Goal: Information Seeking & Learning: Learn about a topic

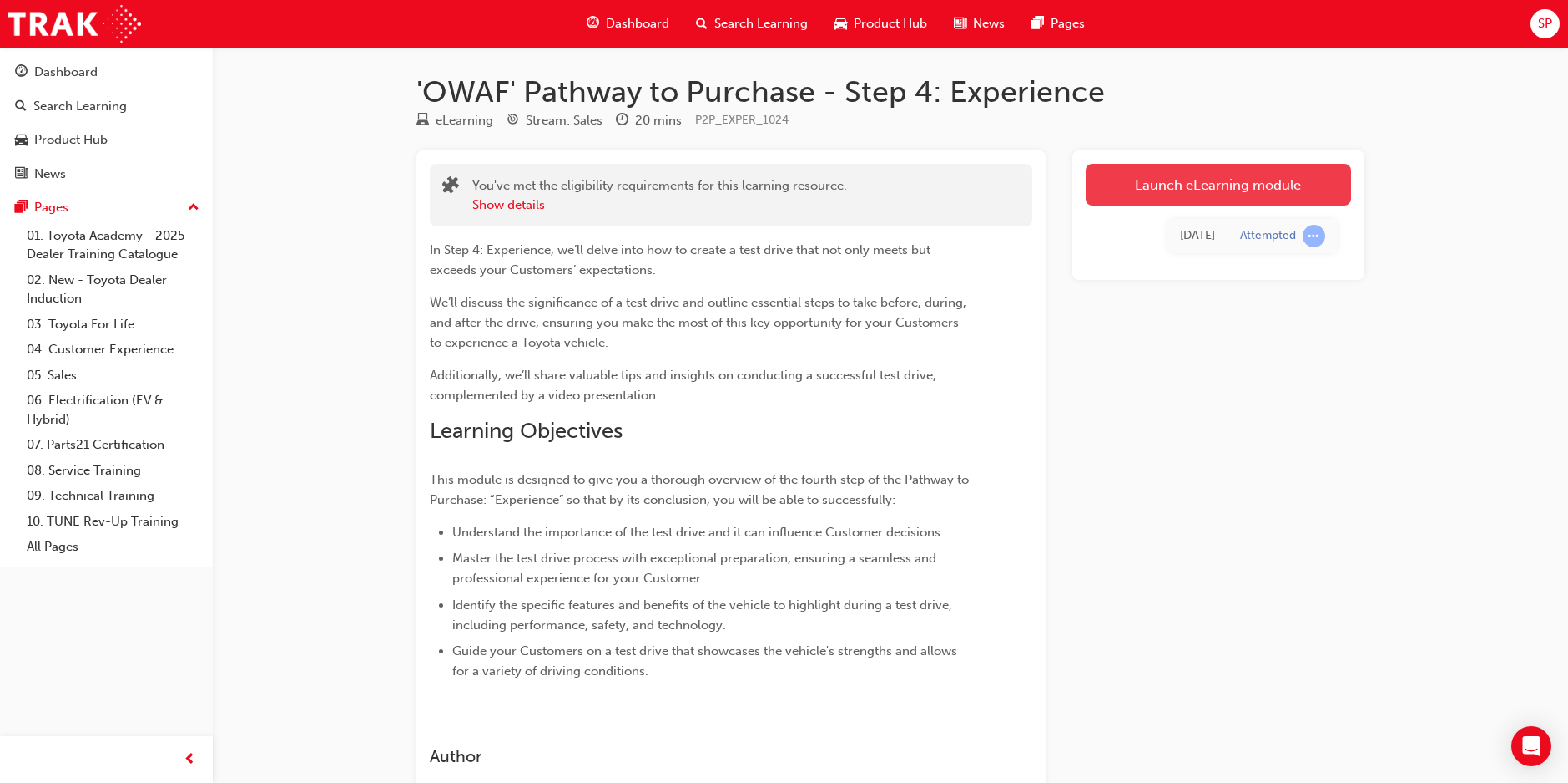
click at [1212, 188] on link "Launch eLearning module" at bounding box center [1218, 184] width 265 height 41
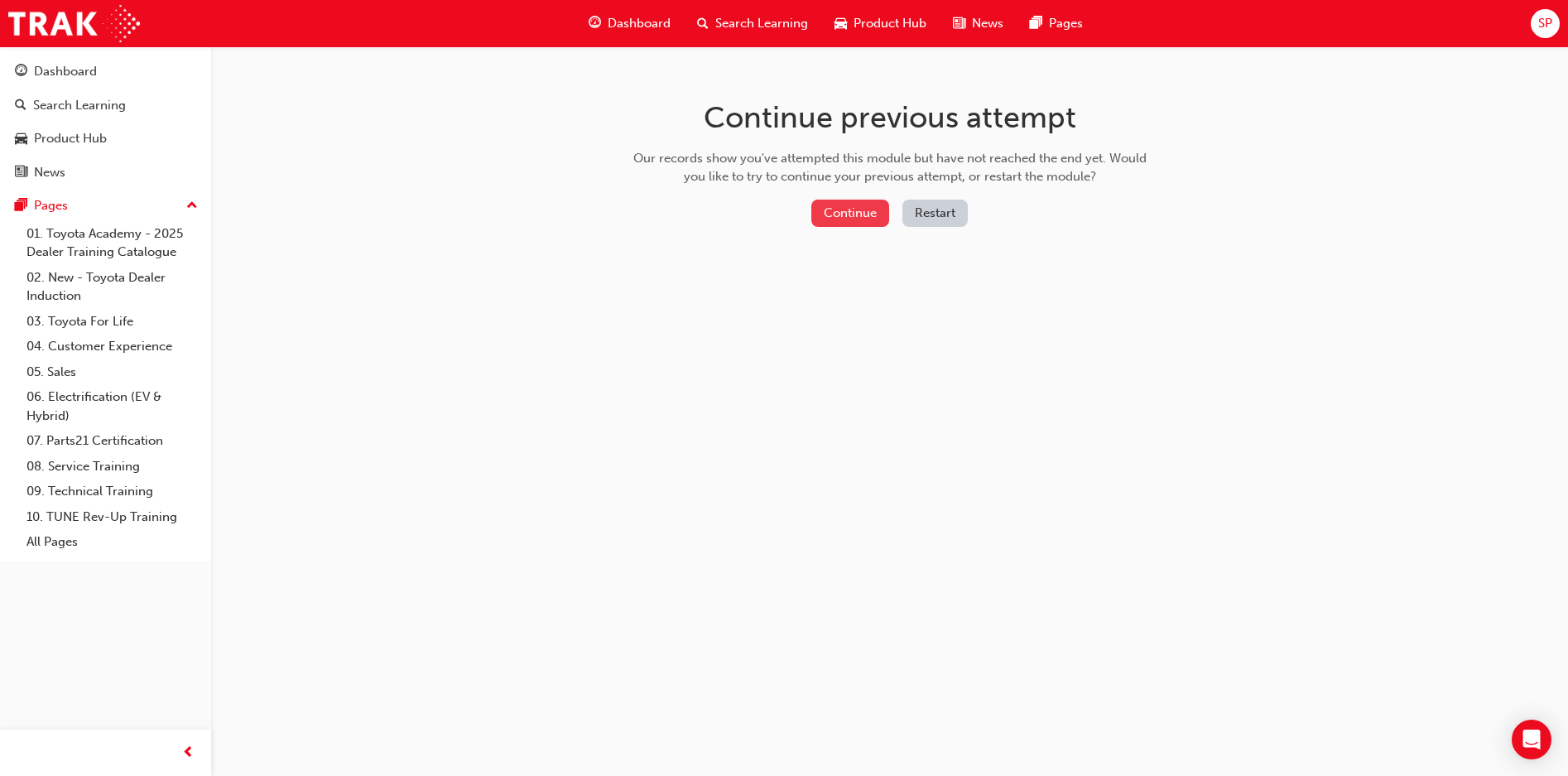
click at [869, 216] on button "Continue" at bounding box center [850, 213] width 78 height 27
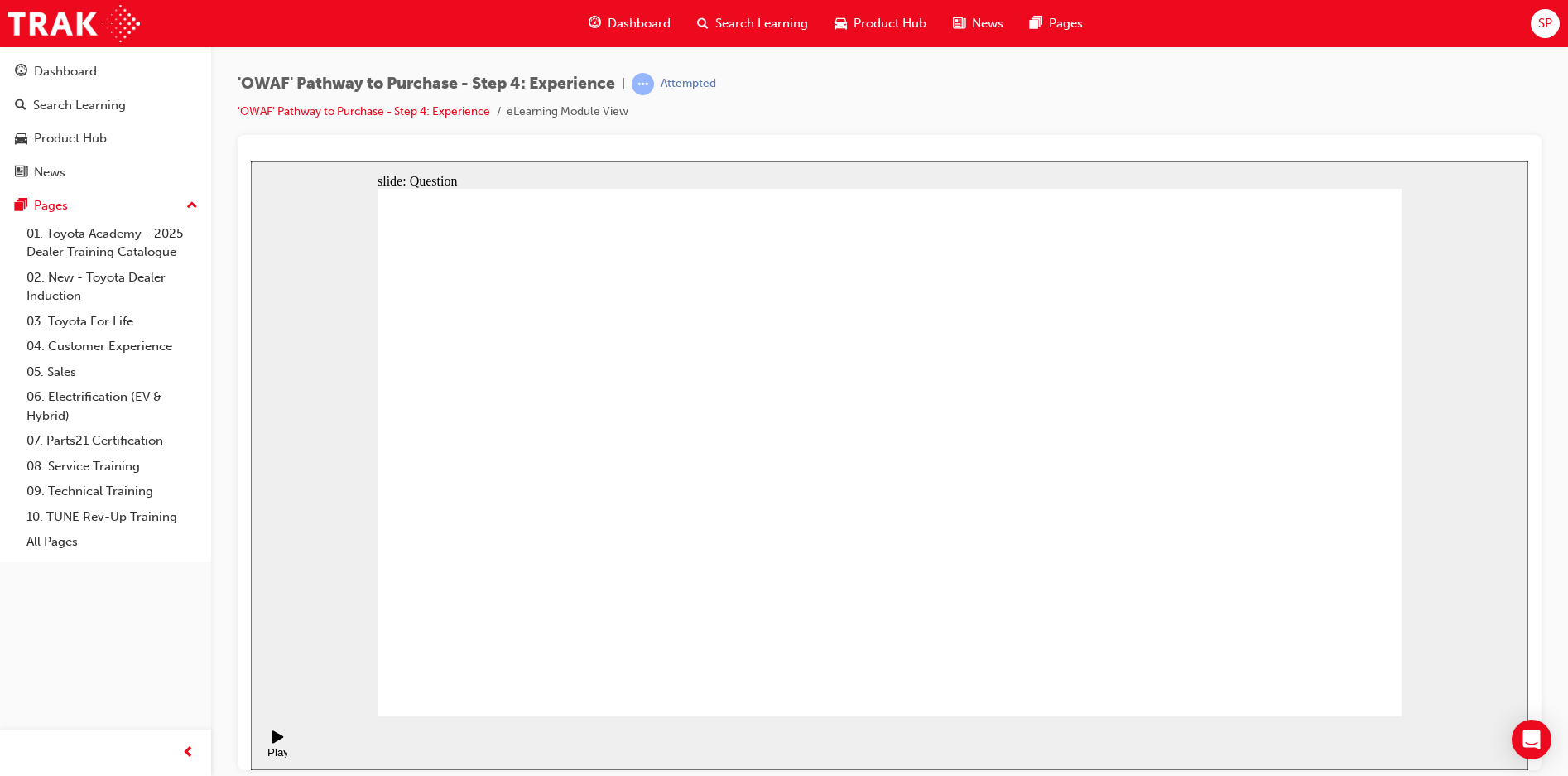
checkbox input "true"
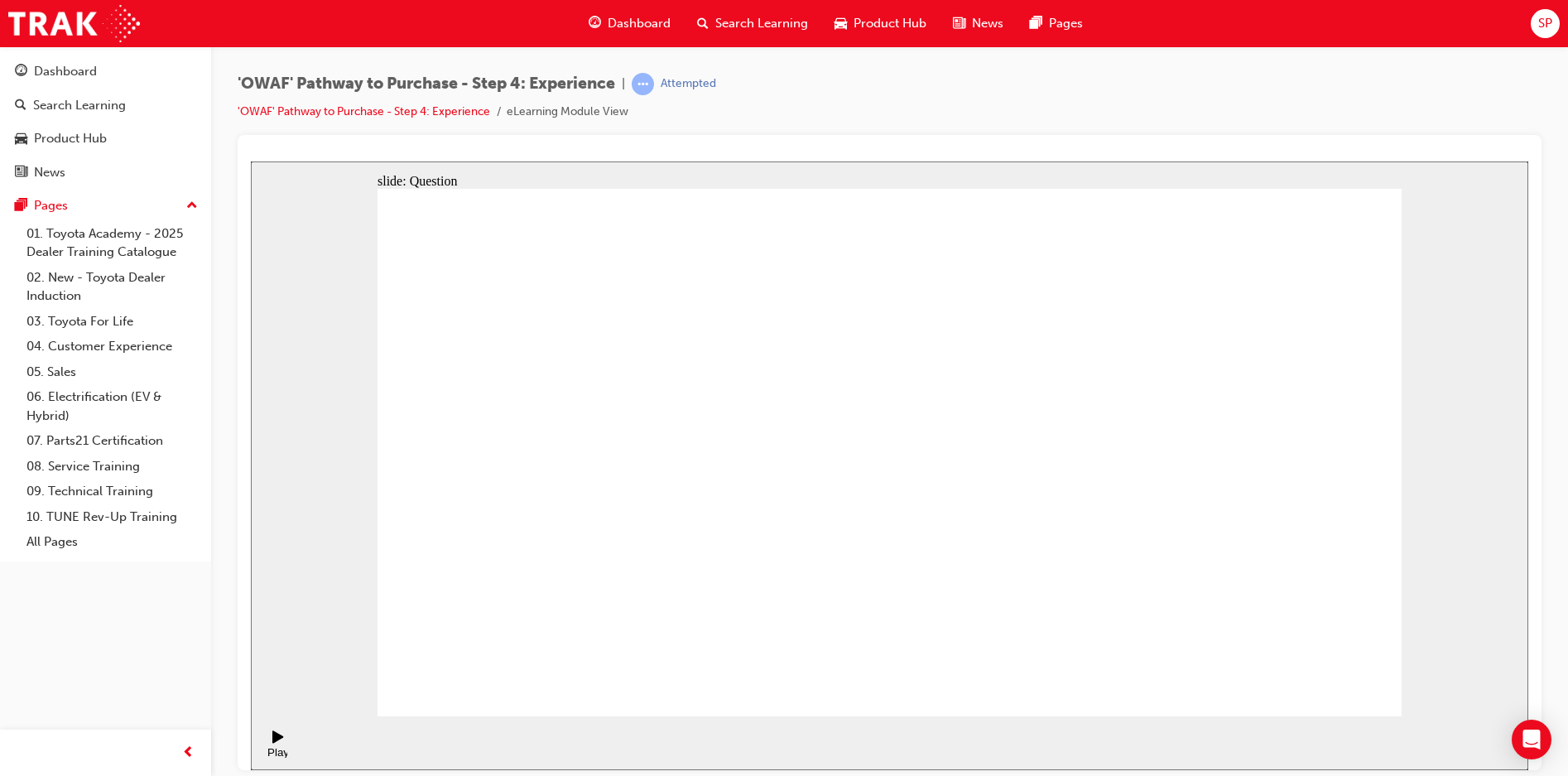
drag, startPoint x: 1227, startPoint y: 477, endPoint x: 562, endPoint y: 533, distance: 667.4
drag, startPoint x: 1195, startPoint y: 516, endPoint x: 585, endPoint y: 568, distance: 612.2
drag, startPoint x: 1217, startPoint y: 532, endPoint x: 987, endPoint y: 566, distance: 232.5
drag, startPoint x: 1267, startPoint y: 509, endPoint x: 588, endPoint y: 577, distance: 682.4
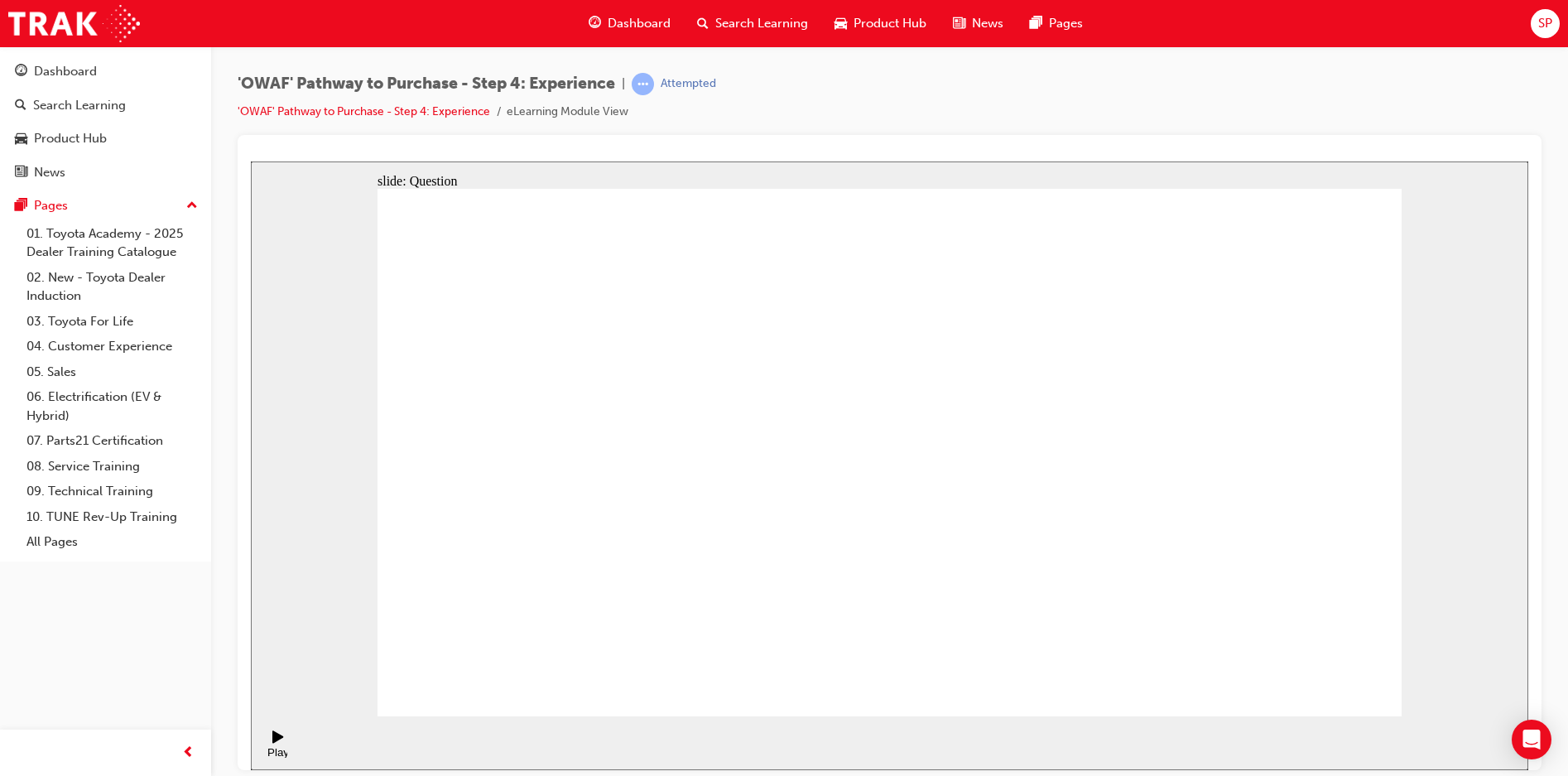
drag, startPoint x: 1255, startPoint y: 484, endPoint x: 1008, endPoint y: 549, distance: 255.4
drag, startPoint x: 1265, startPoint y: 519, endPoint x: 1059, endPoint y: 586, distance: 216.6
drag, startPoint x: 1246, startPoint y: 514, endPoint x: 657, endPoint y: 587, distance: 593.5
drag, startPoint x: 1247, startPoint y: 478, endPoint x: 879, endPoint y: 542, distance: 373.5
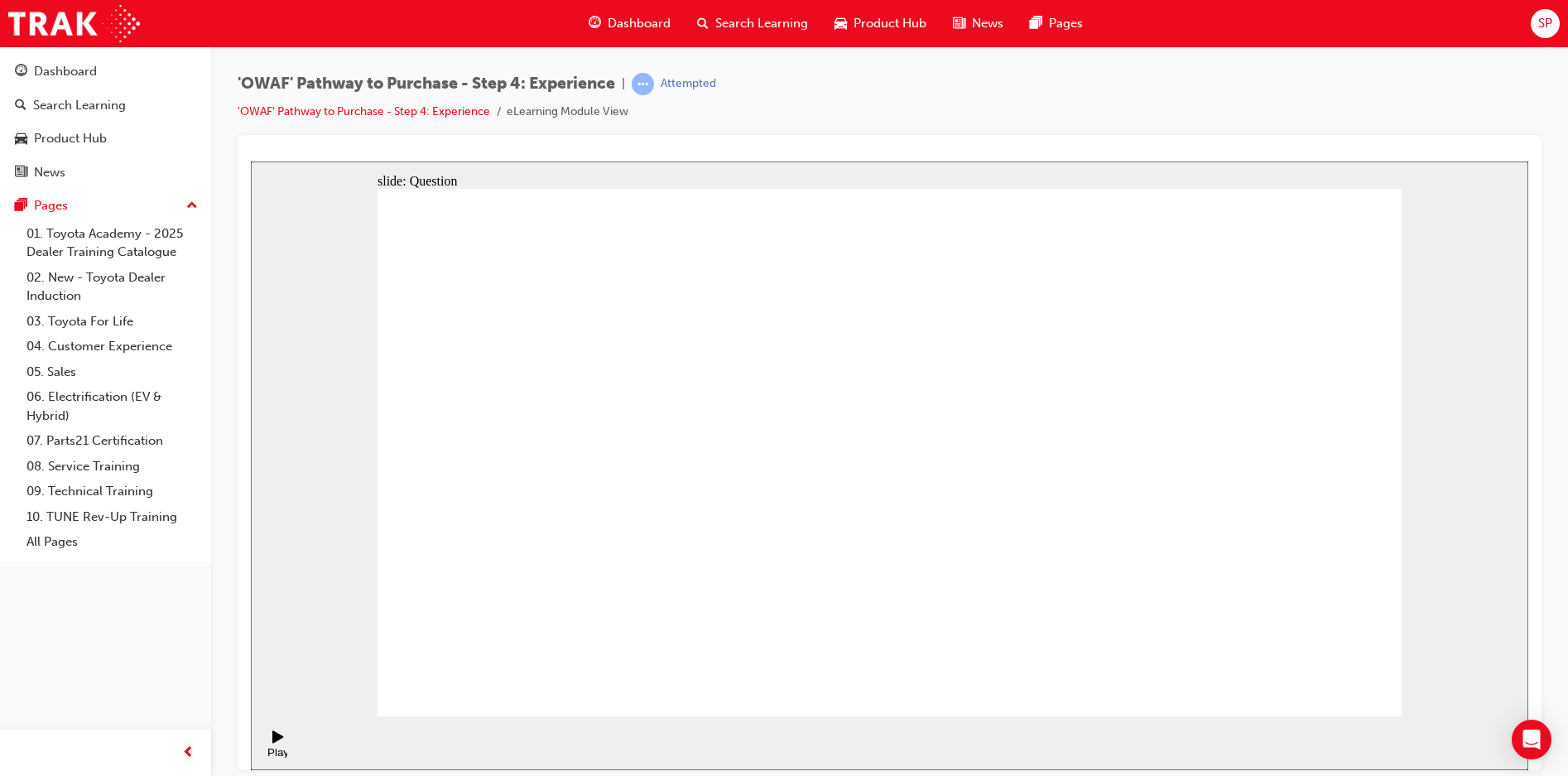
drag, startPoint x: 869, startPoint y: 259, endPoint x: 874, endPoint y: 331, distance: 72.2
drag, startPoint x: 981, startPoint y: 613, endPoint x: 879, endPoint y: 452, distance: 190.6
drag, startPoint x: 881, startPoint y: 583, endPoint x: 1104, endPoint y: 440, distance: 264.9
drag, startPoint x: 1203, startPoint y: 596, endPoint x: 990, endPoint y: 446, distance: 260.5
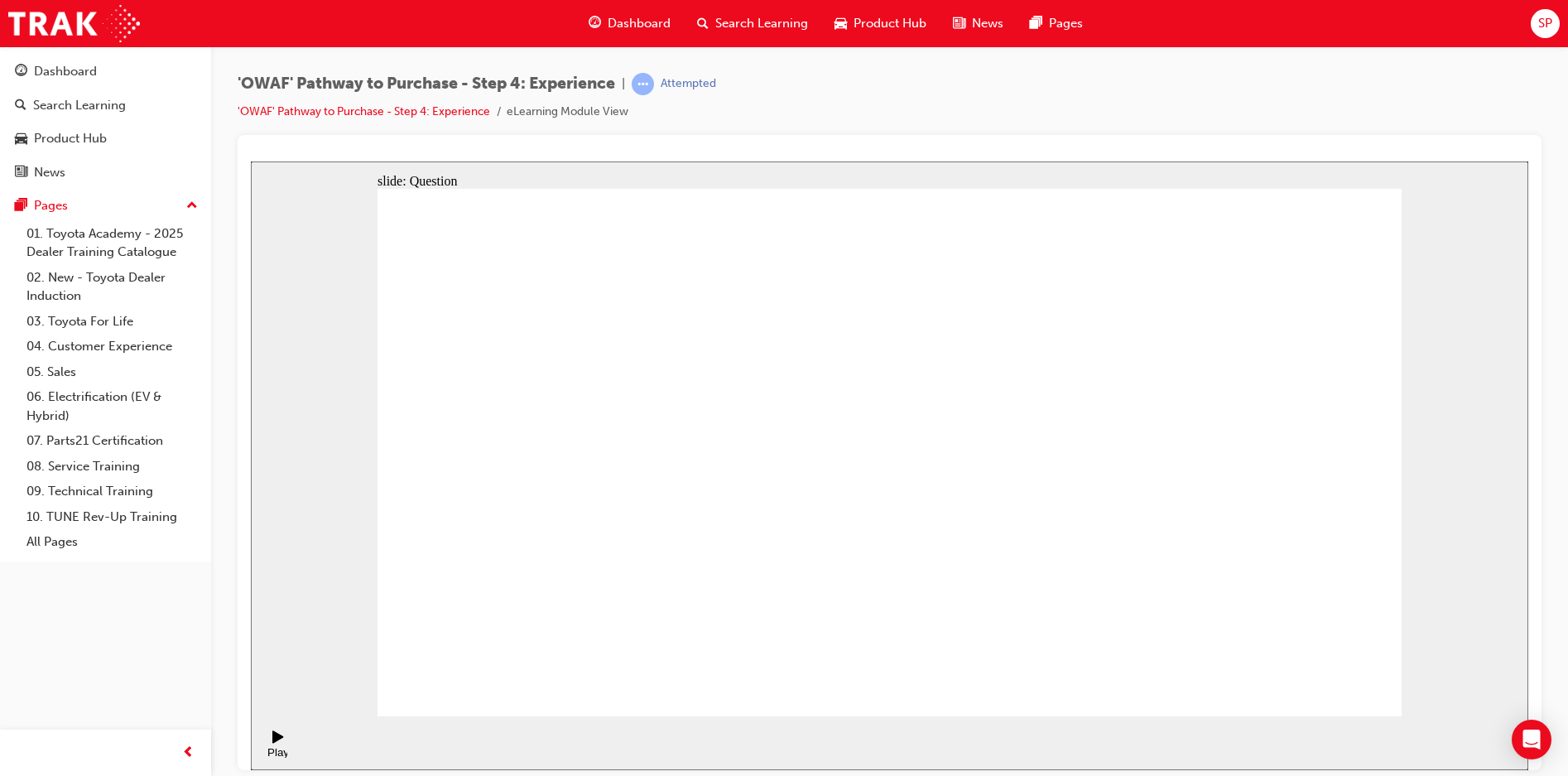
drag, startPoint x: 1105, startPoint y: 597, endPoint x: 1310, endPoint y: 452, distance: 251.1
drag, startPoint x: 1338, startPoint y: 582, endPoint x: 1213, endPoint y: 443, distance: 186.9
drag, startPoint x: 727, startPoint y: 613, endPoint x: 879, endPoint y: 387, distance: 272.4
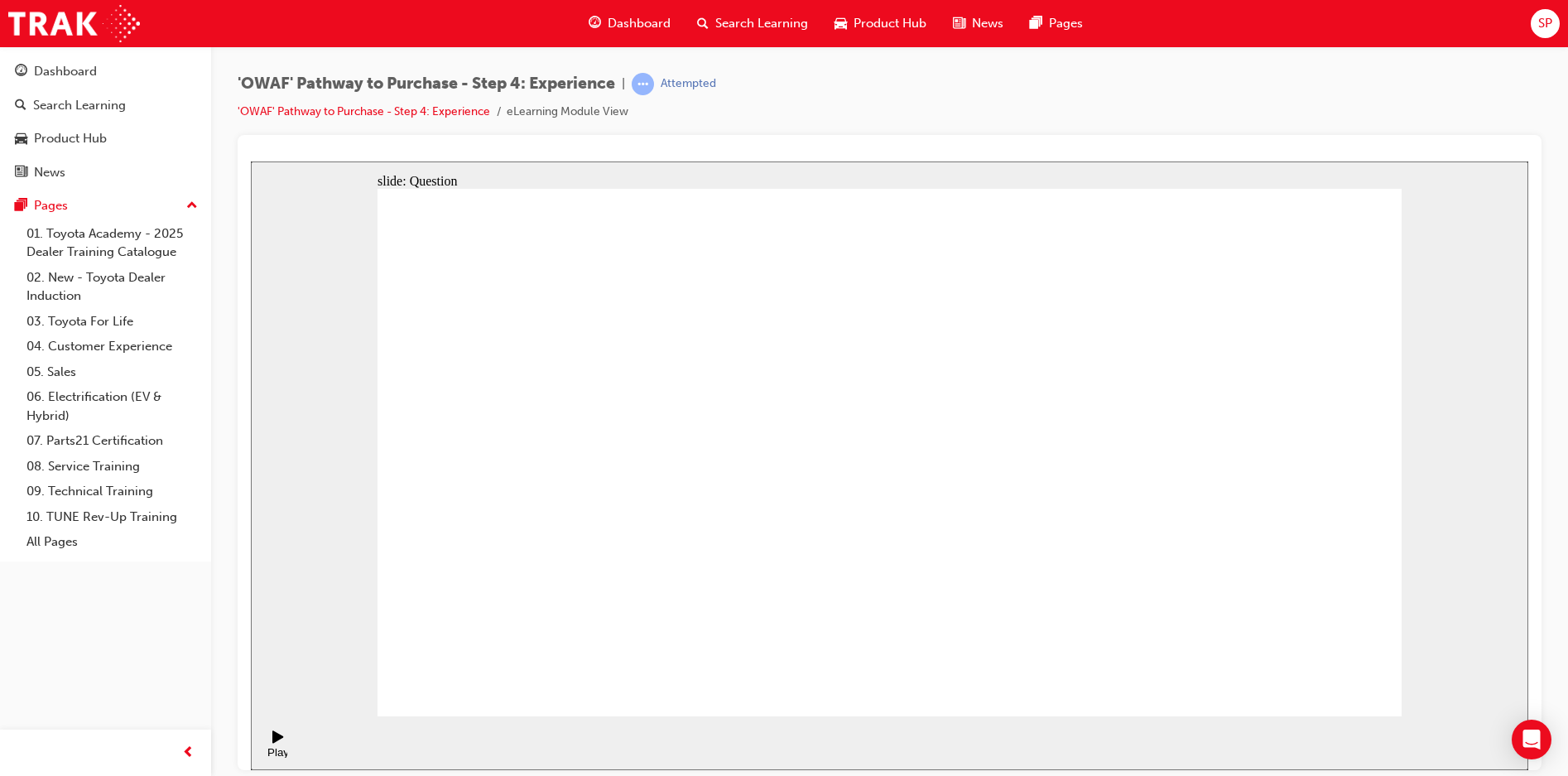
drag, startPoint x: 904, startPoint y: 565, endPoint x: 1162, endPoint y: 397, distance: 307.9
drag, startPoint x: 1106, startPoint y: 621, endPoint x: 1169, endPoint y: 453, distance: 179.4
drag, startPoint x: 1104, startPoint y: 379, endPoint x: 1302, endPoint y: 700, distance: 377.2
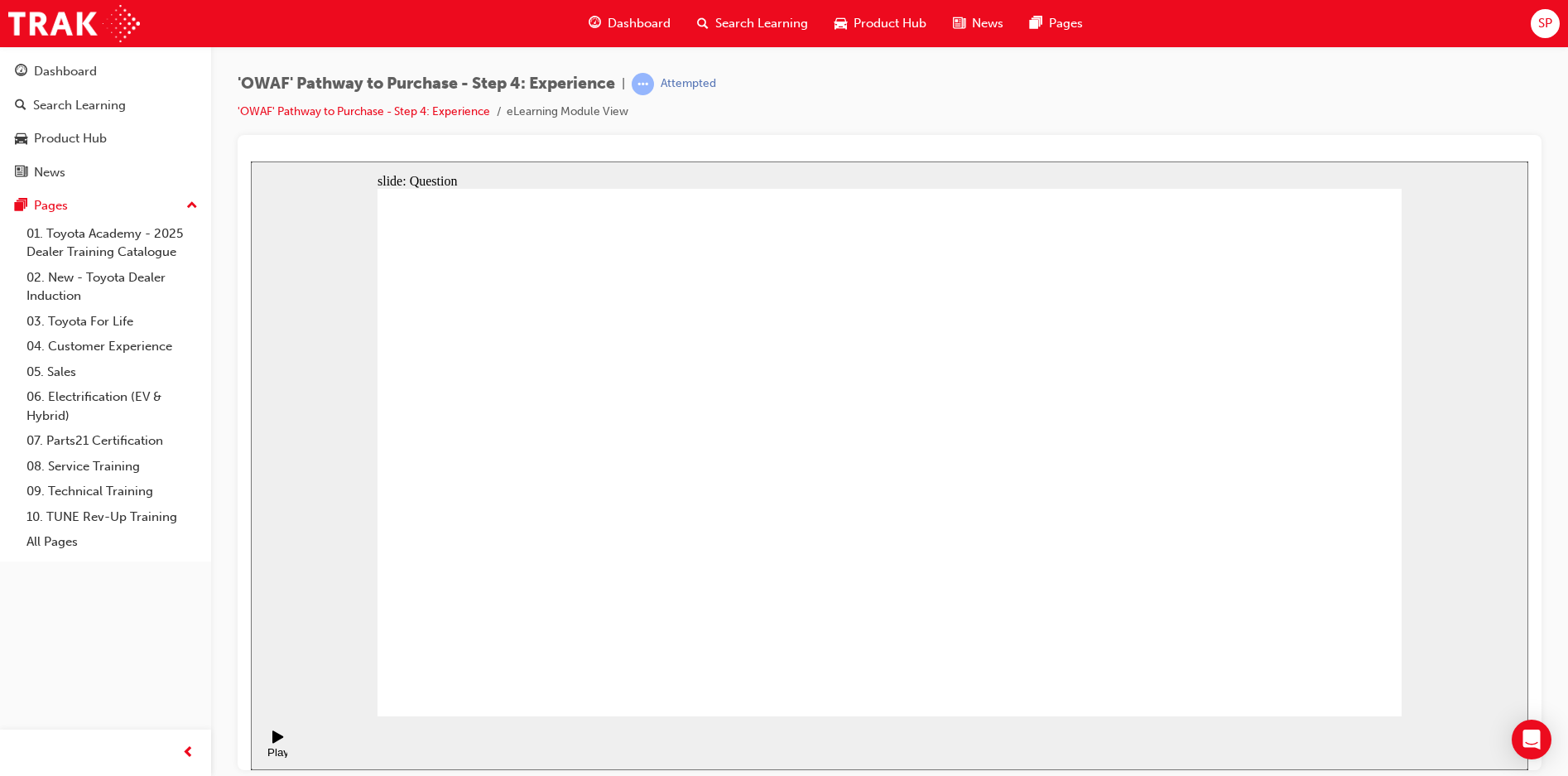
radio input "true"
drag, startPoint x: 1306, startPoint y: 666, endPoint x: 1313, endPoint y: 680, distance: 15.7
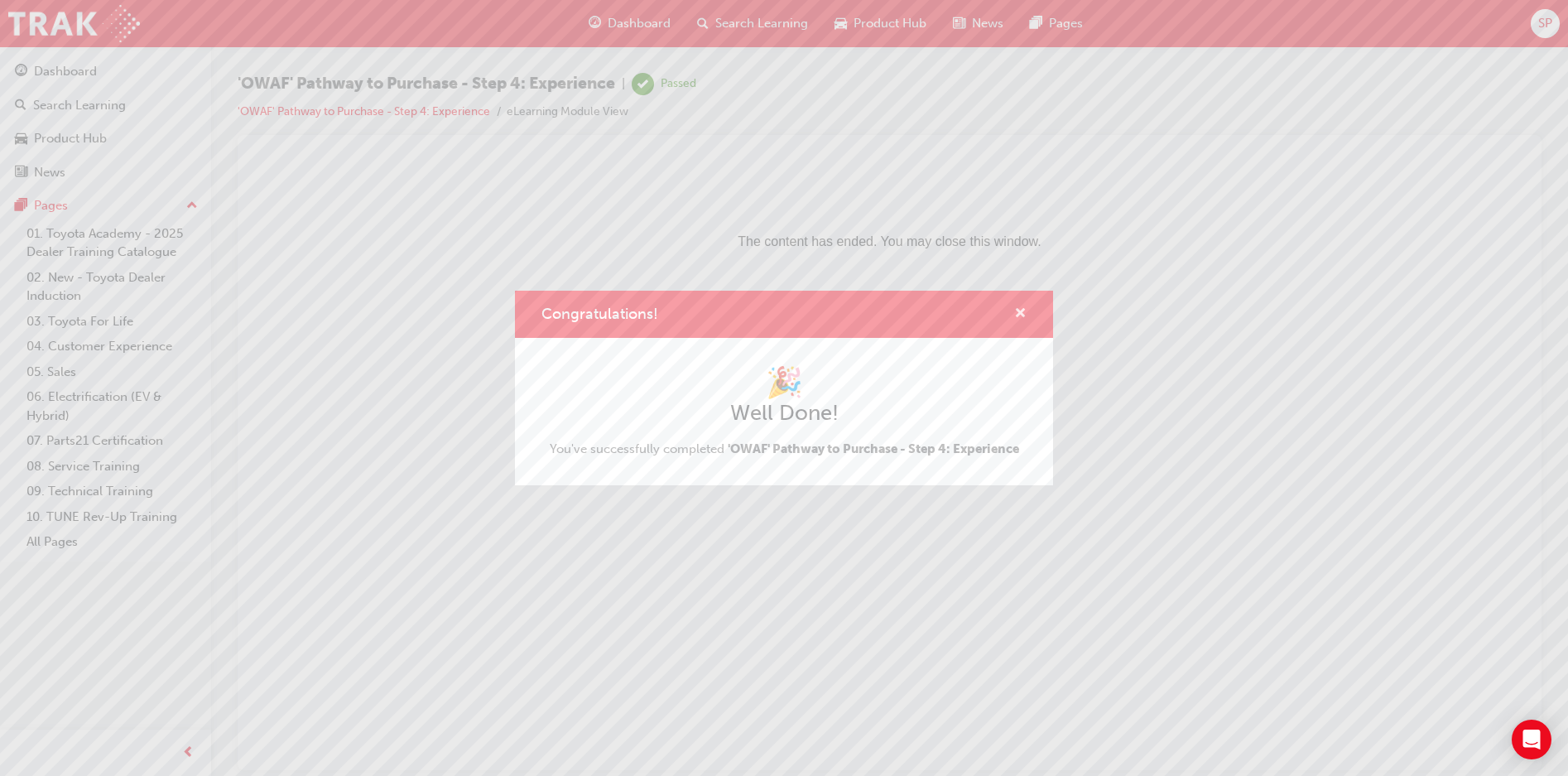
click at [1020, 307] on span "cross-icon" at bounding box center [1020, 314] width 13 height 15
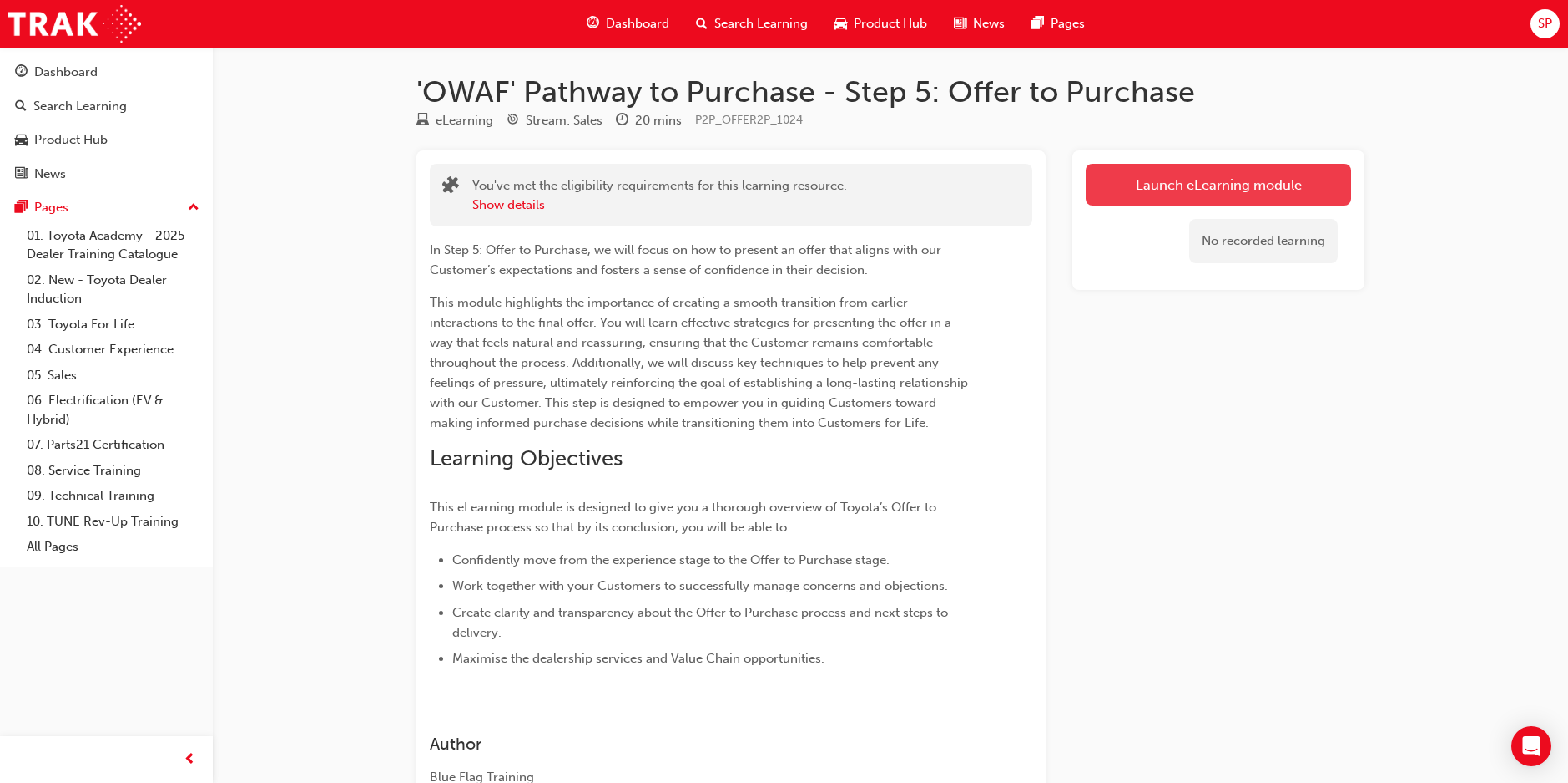
click at [1209, 178] on link "Launch eLearning module" at bounding box center [1218, 184] width 265 height 41
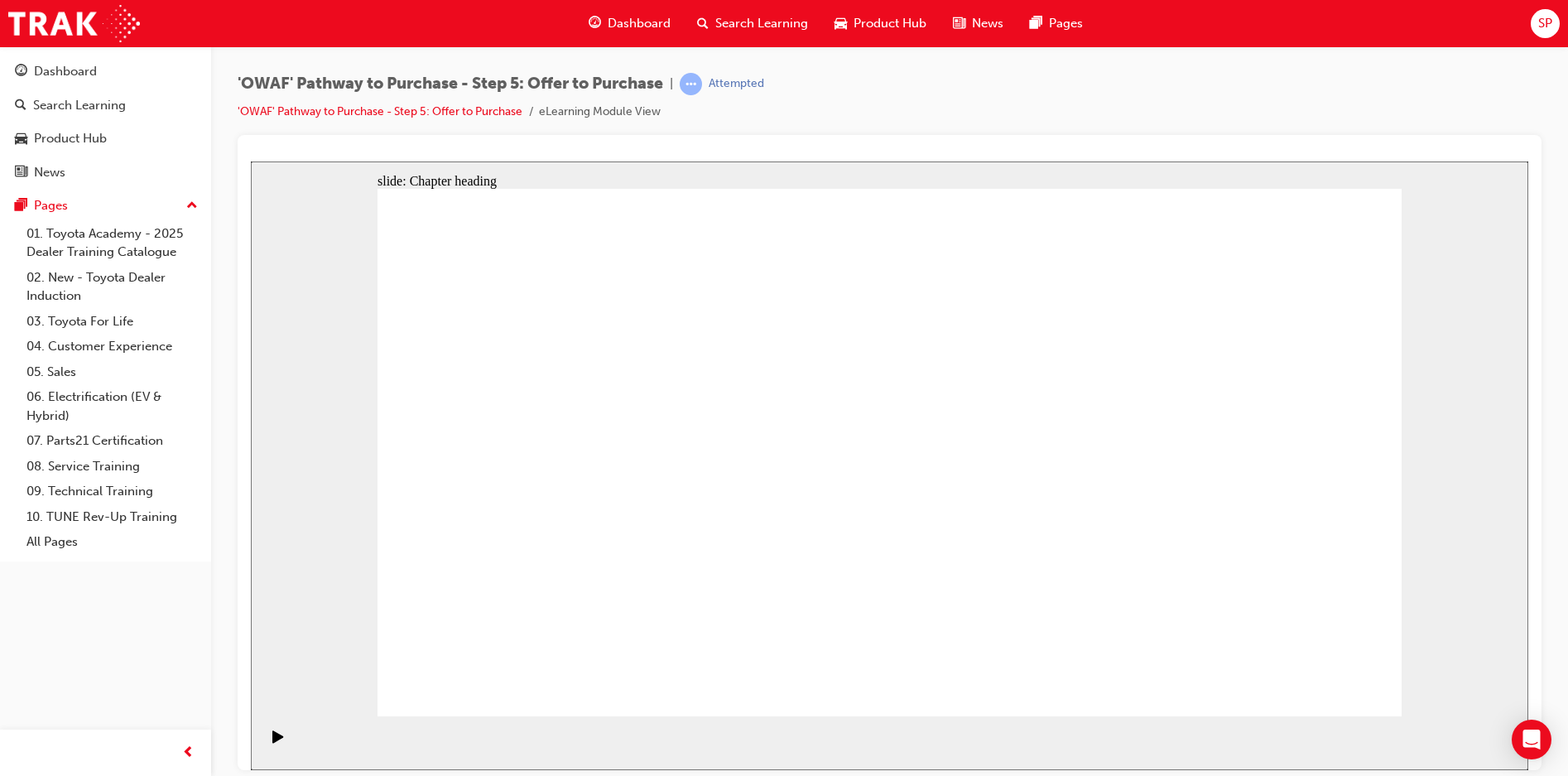
drag, startPoint x: 956, startPoint y: 375, endPoint x: 992, endPoint y: 374, distance: 36.0
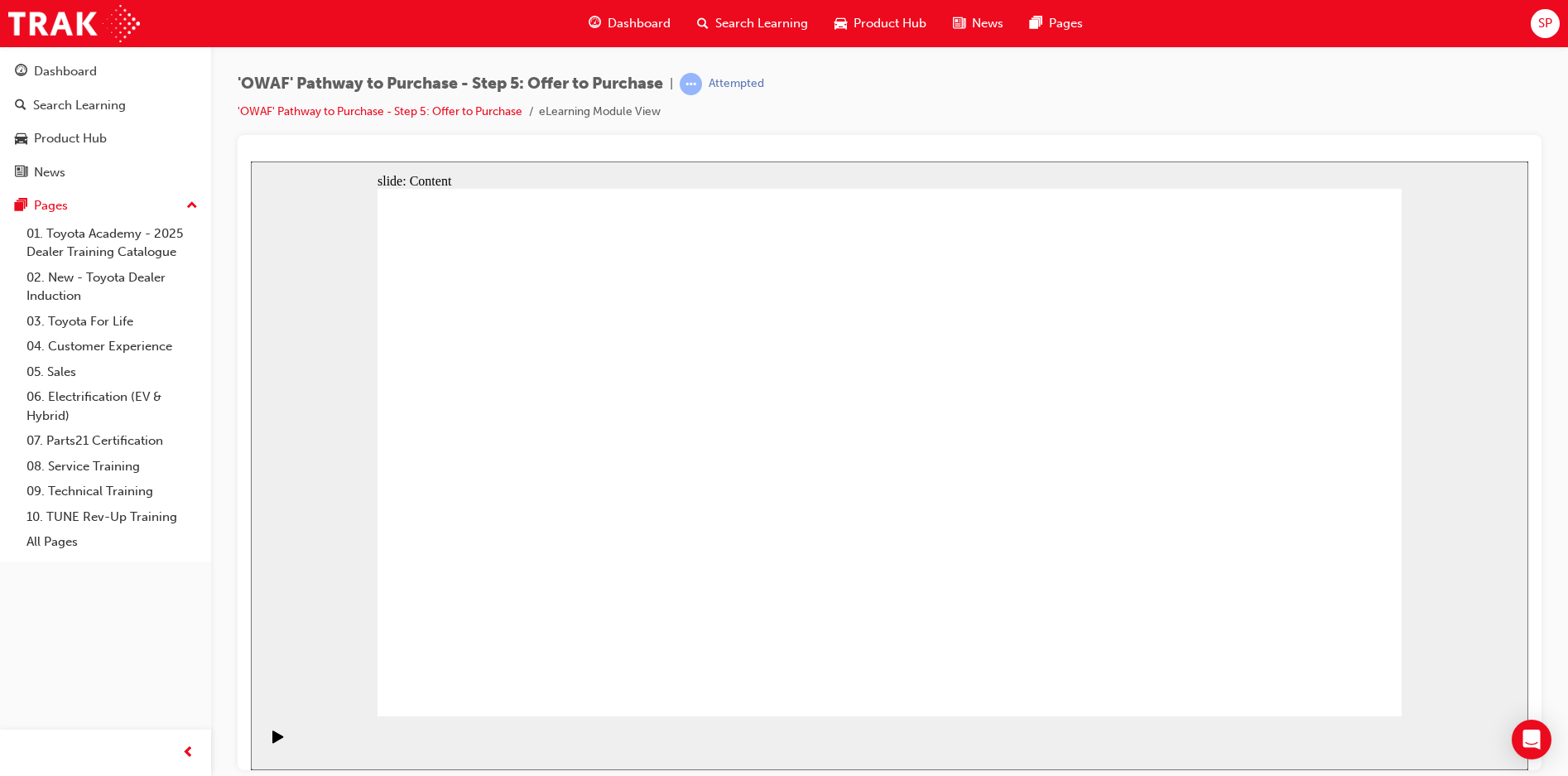
drag, startPoint x: 1337, startPoint y: 691, endPoint x: 1404, endPoint y: 825, distance: 149.8
